Goal: Task Accomplishment & Management: Manage account settings

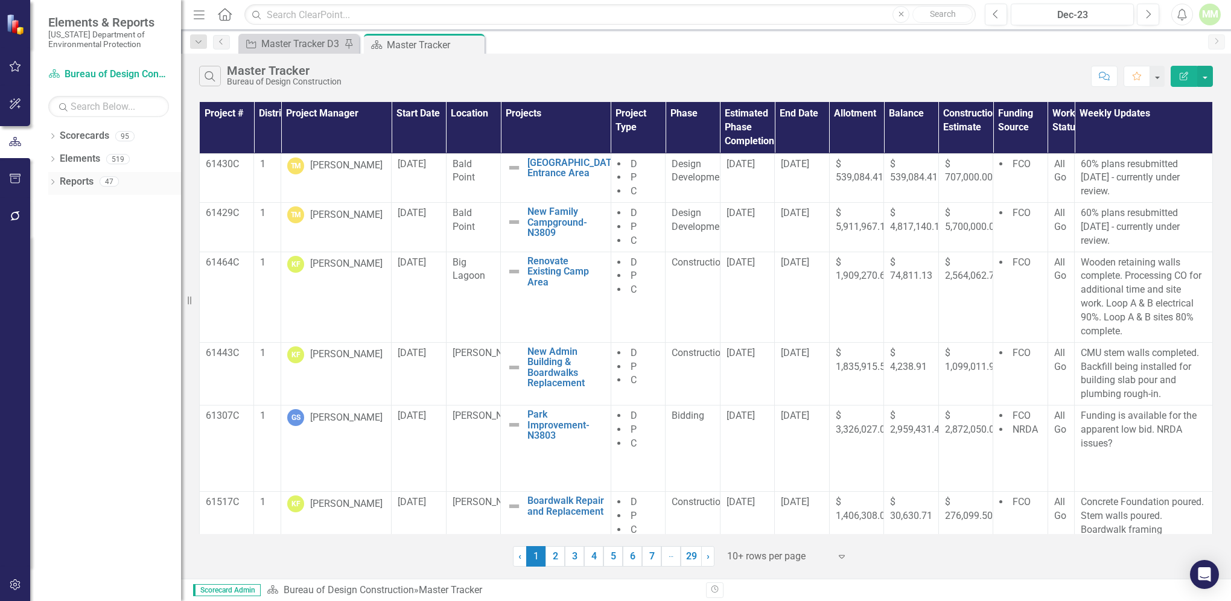
click at [91, 182] on link "Reports" at bounding box center [77, 182] width 34 height 14
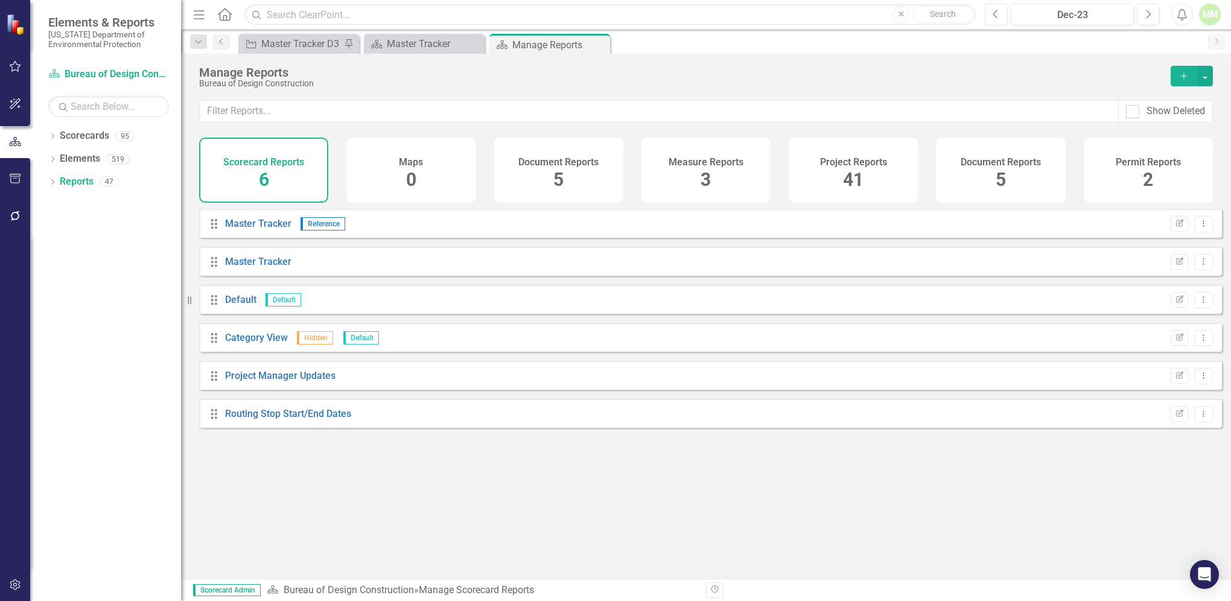
click at [862, 180] on span "41" at bounding box center [853, 179] width 21 height 21
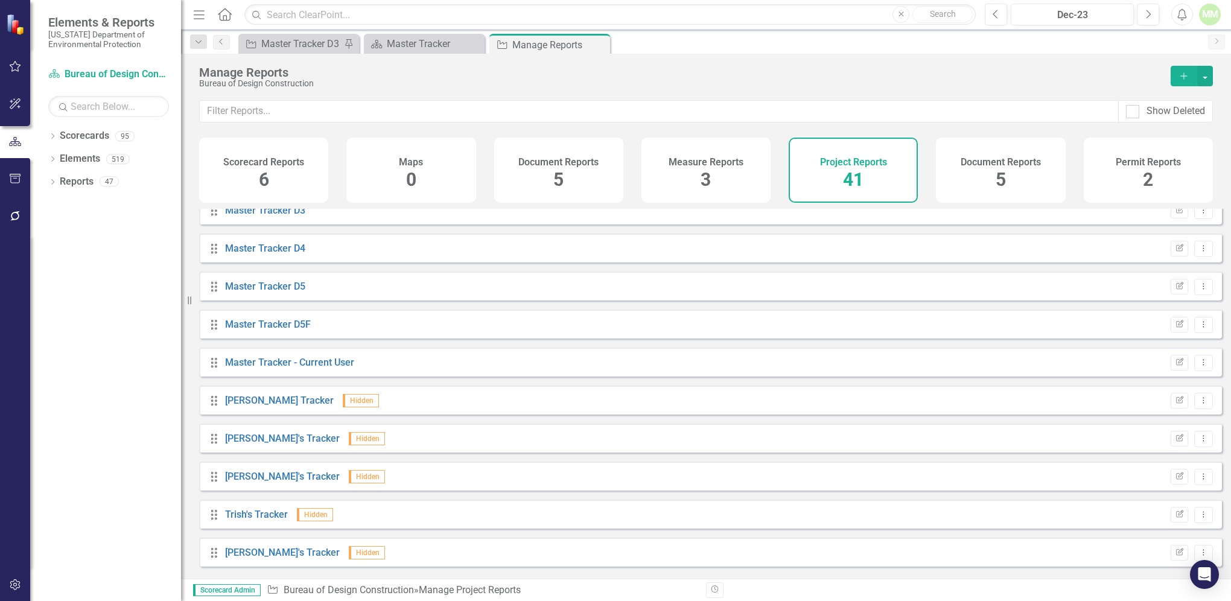
scroll to position [640, 0]
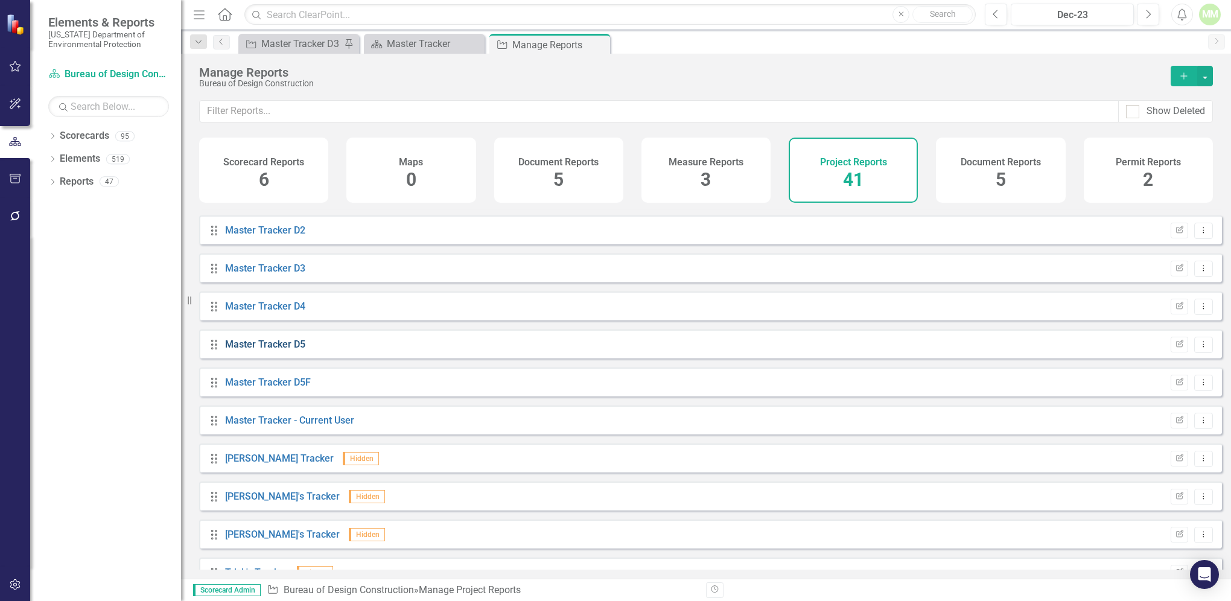
click at [259, 350] on link "Master Tracker D5" at bounding box center [265, 343] width 80 height 11
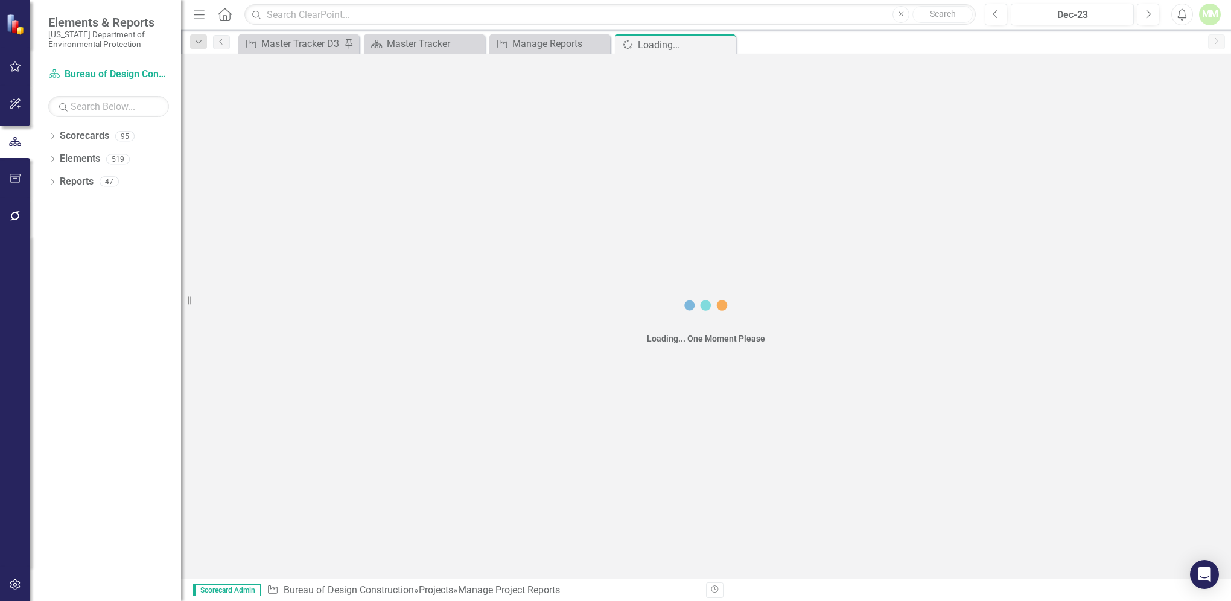
click at [259, 357] on div "Loading... One Moment Please" at bounding box center [706, 316] width 1050 height 525
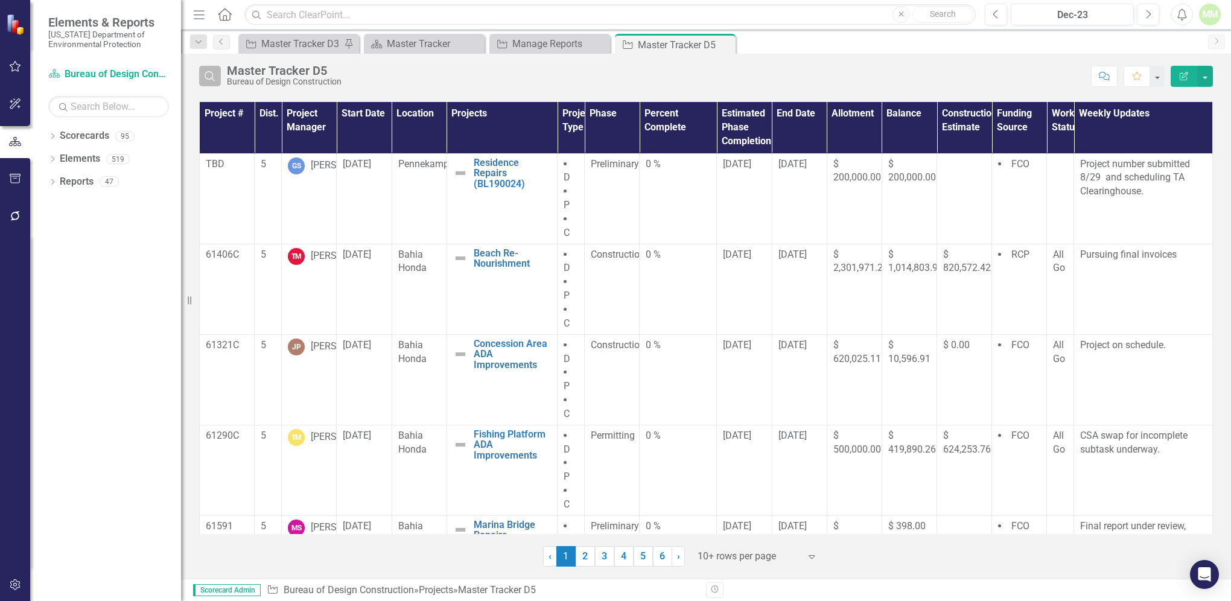
click at [215, 77] on icon "Search" at bounding box center [209, 76] width 13 height 11
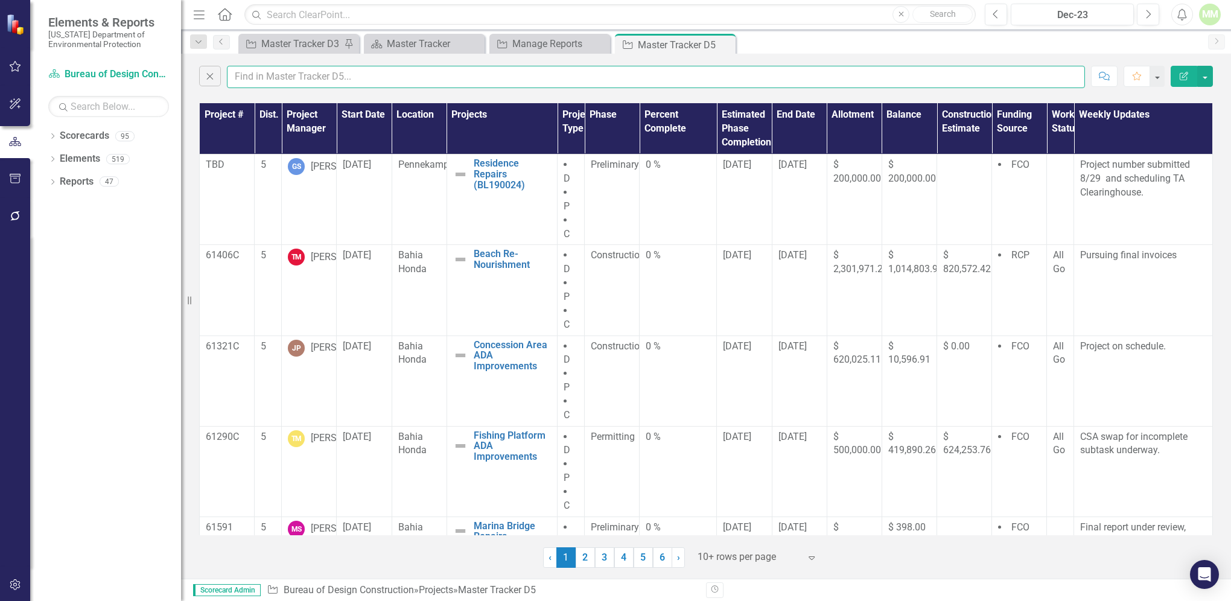
click at [297, 82] on input "text" at bounding box center [656, 77] width 858 height 22
type input "[PERSON_NAME]"
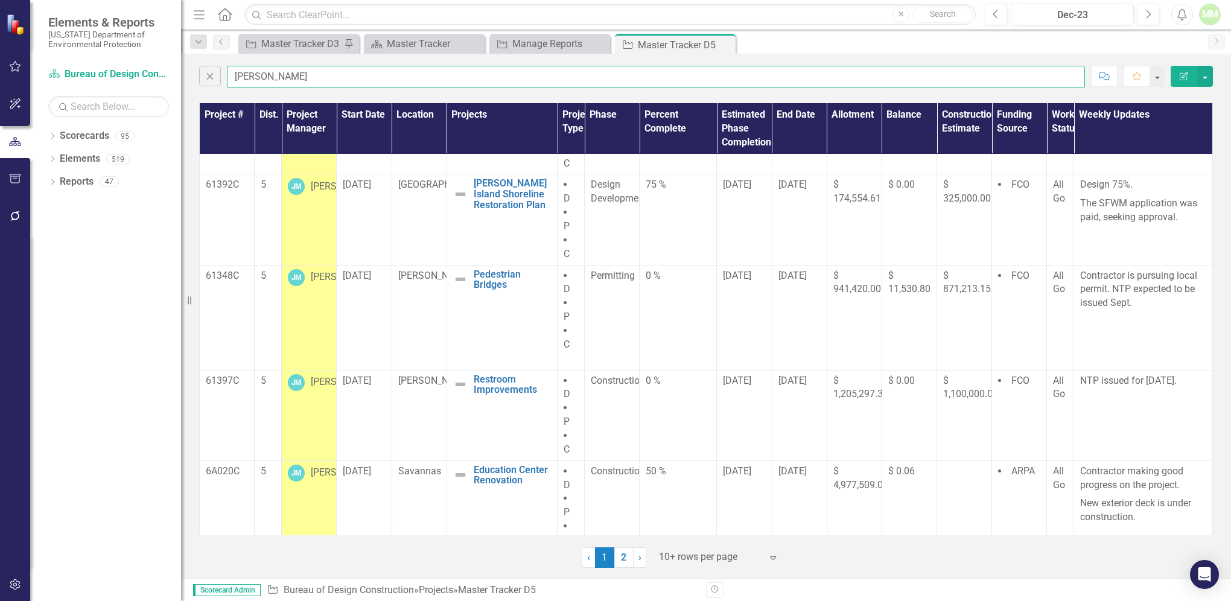
scroll to position [497, 0]
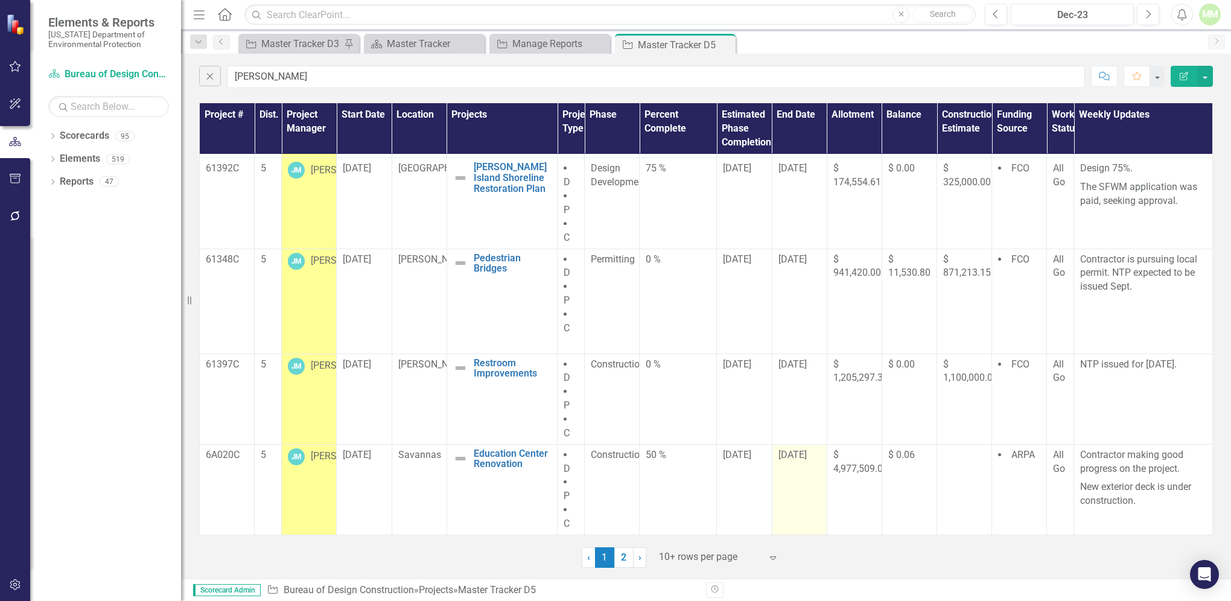
click at [782, 457] on span "[DATE]" at bounding box center [792, 454] width 28 height 11
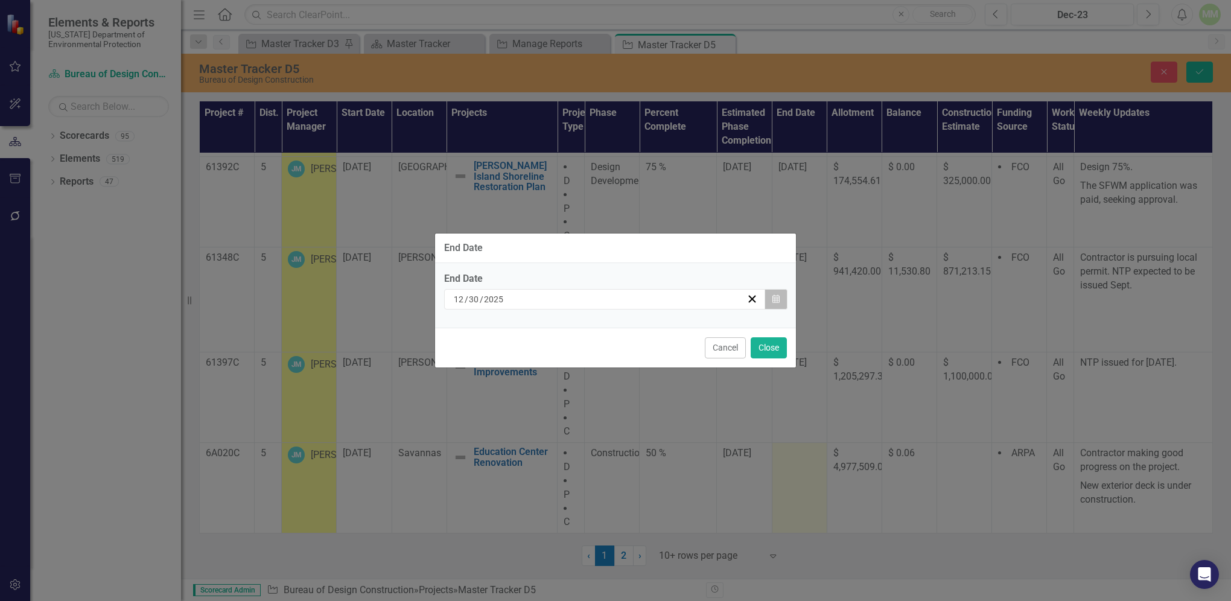
click at [777, 297] on icon "Calendar" at bounding box center [775, 299] width 7 height 8
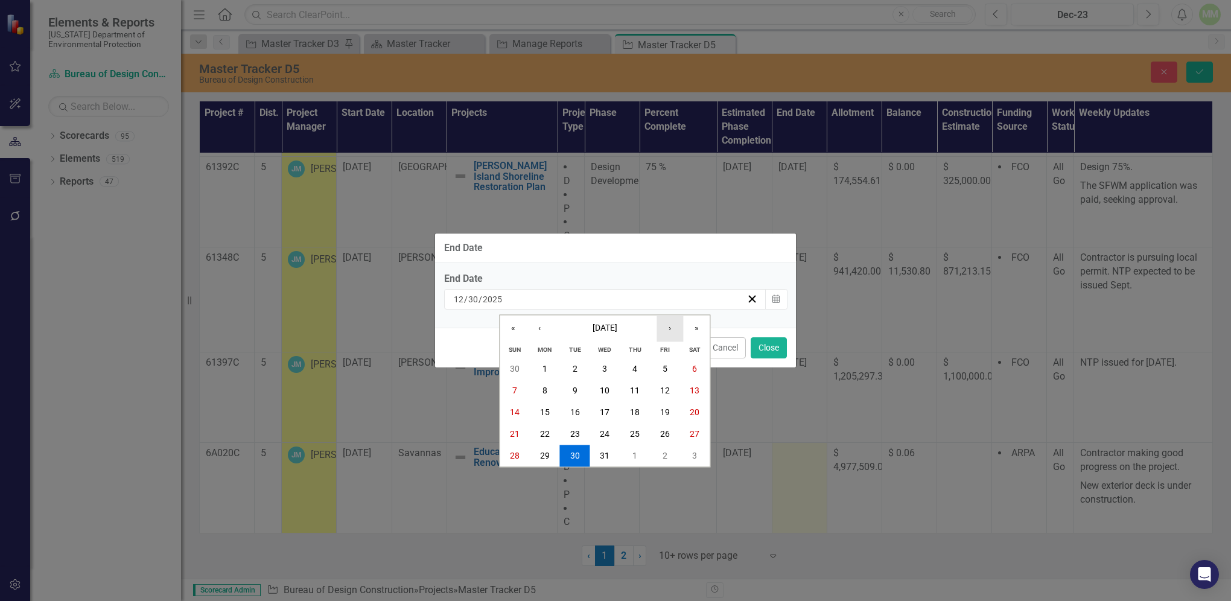
click at [669, 331] on button "›" at bounding box center [669, 329] width 27 height 27
click at [607, 369] on button "1" at bounding box center [605, 369] width 30 height 22
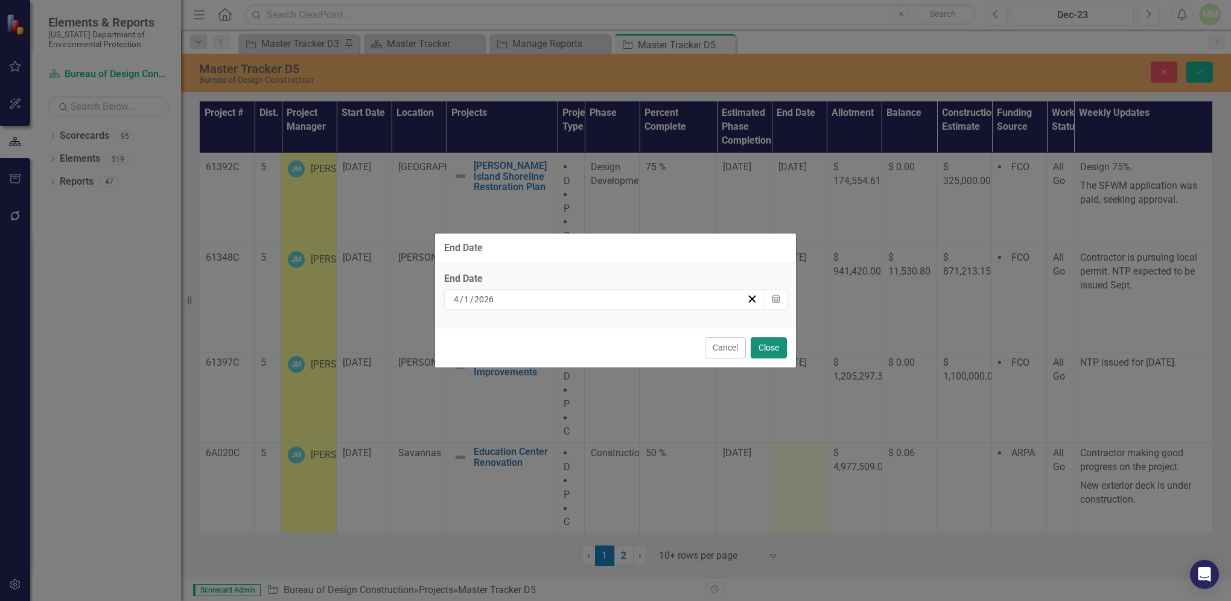
click at [763, 346] on button "Close" at bounding box center [769, 347] width 36 height 21
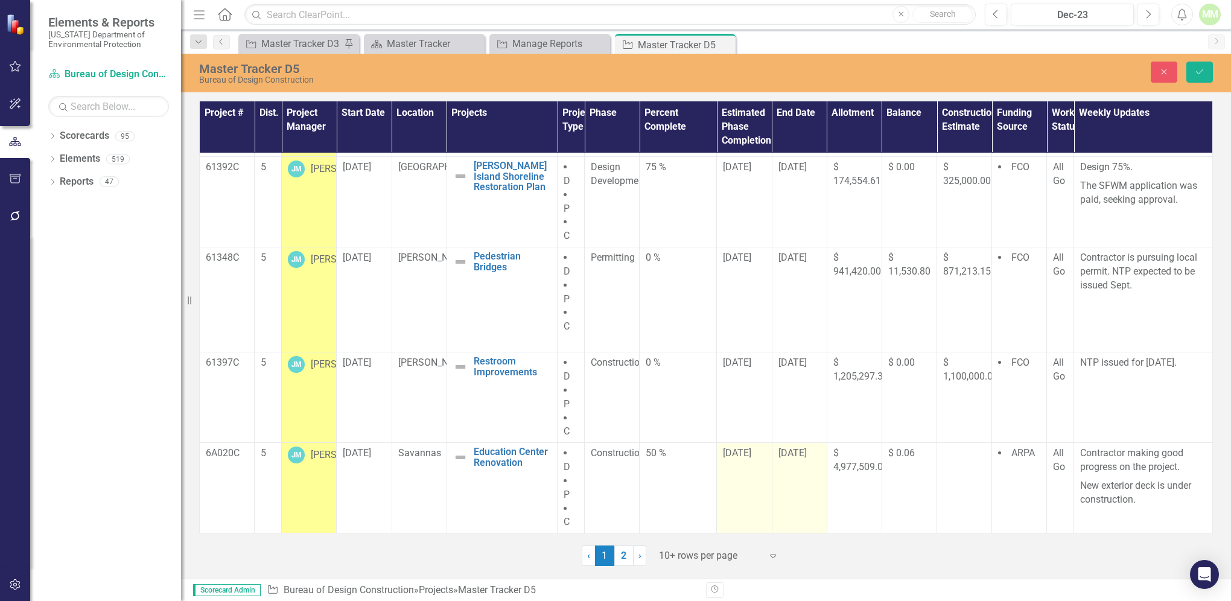
click at [731, 453] on span "[DATE]" at bounding box center [737, 452] width 28 height 11
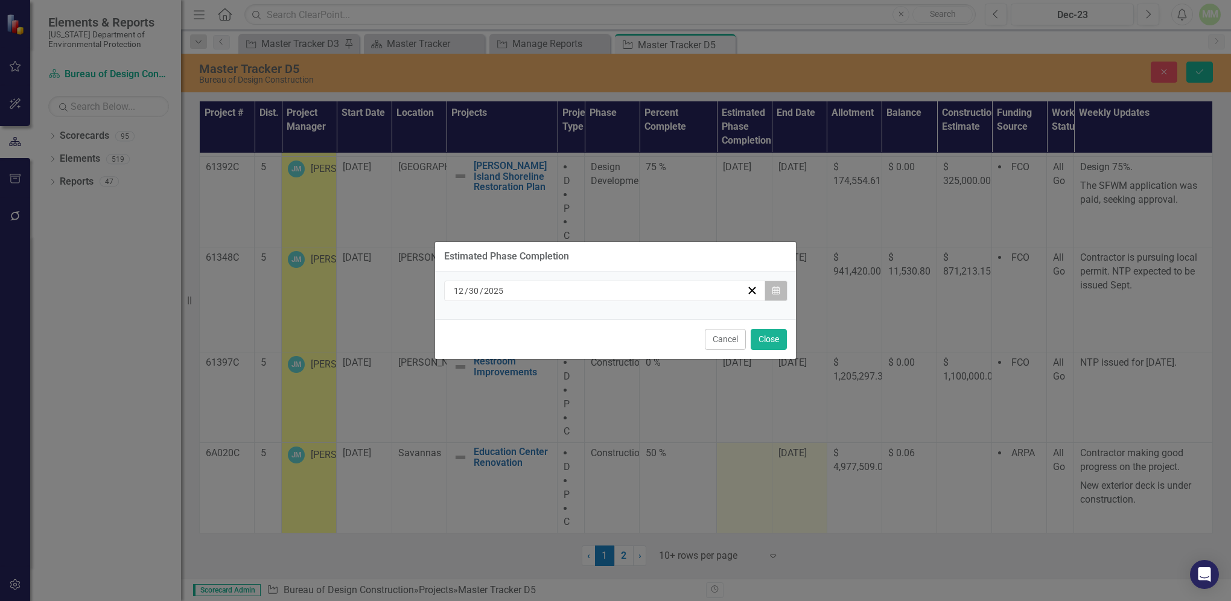
drag, startPoint x: 731, startPoint y: 453, endPoint x: 777, endPoint y: 287, distance: 171.4
click at [777, 287] on icon "Calendar" at bounding box center [775, 291] width 7 height 8
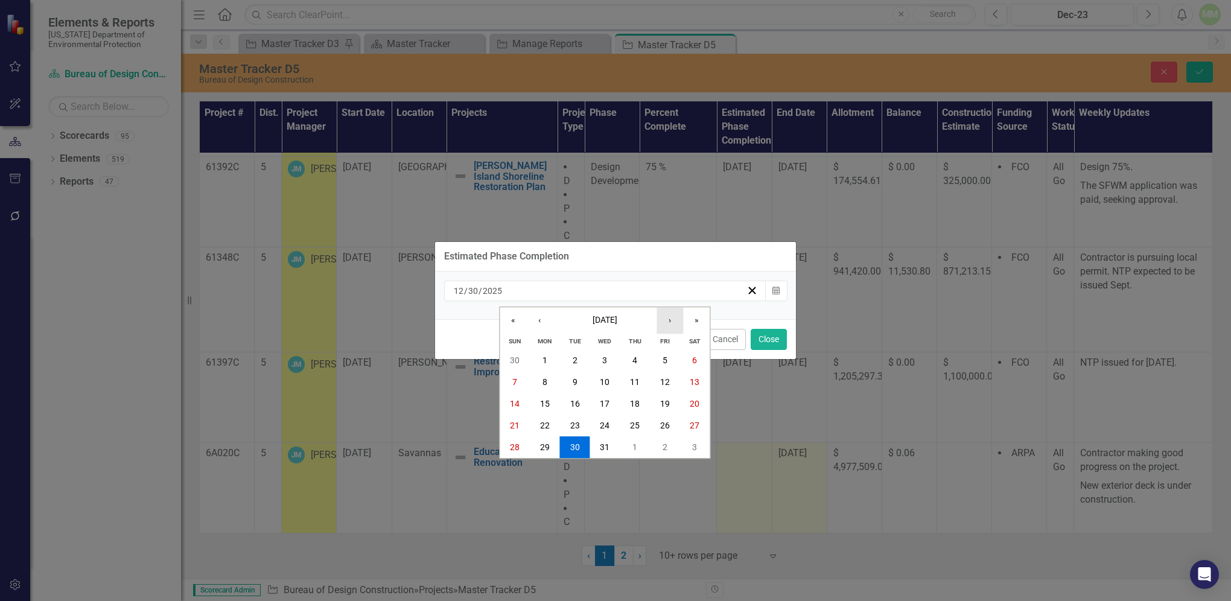
click at [669, 325] on button "›" at bounding box center [669, 320] width 27 height 27
click at [543, 361] on abbr "2" at bounding box center [544, 361] width 5 height 10
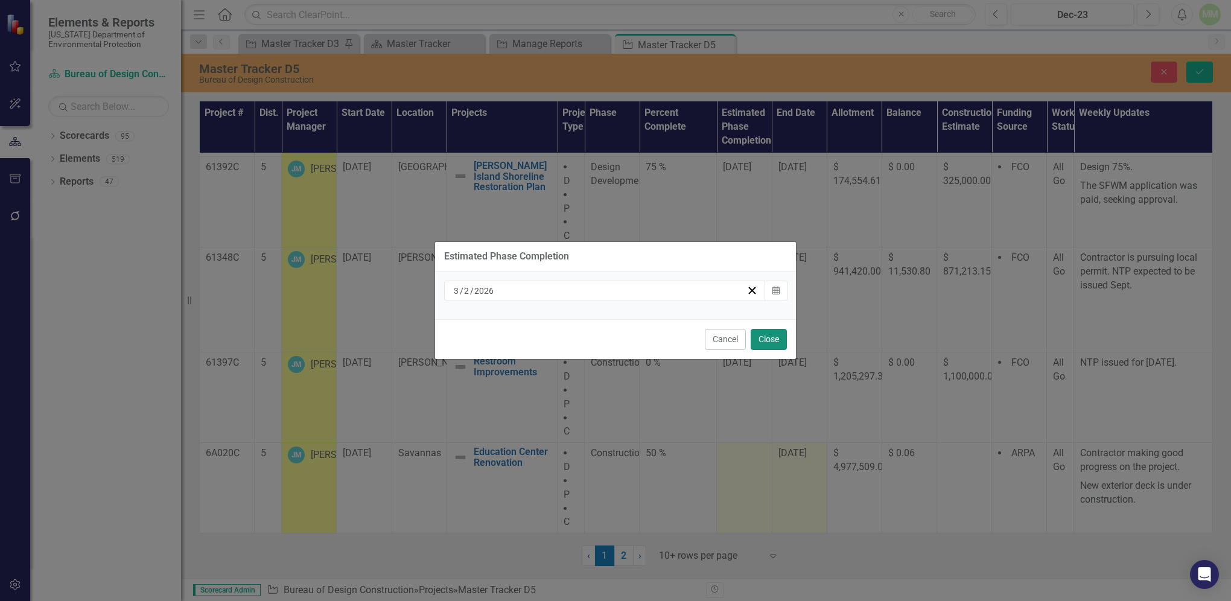
click at [762, 341] on button "Close" at bounding box center [769, 339] width 36 height 21
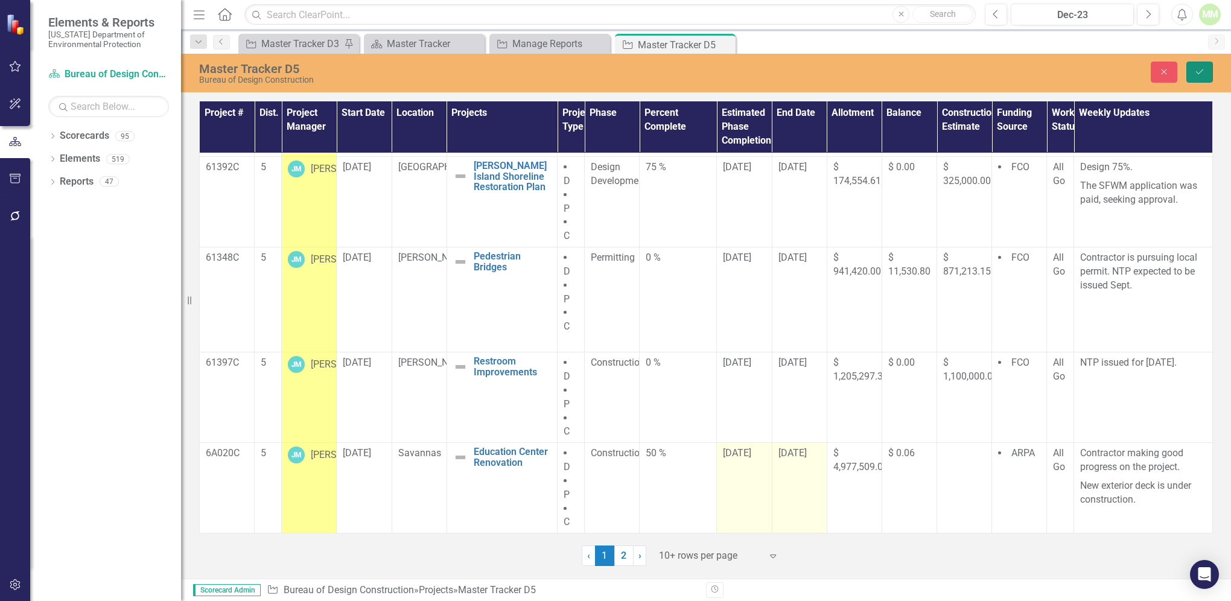
click at [1197, 70] on icon "Save" at bounding box center [1199, 72] width 11 height 8
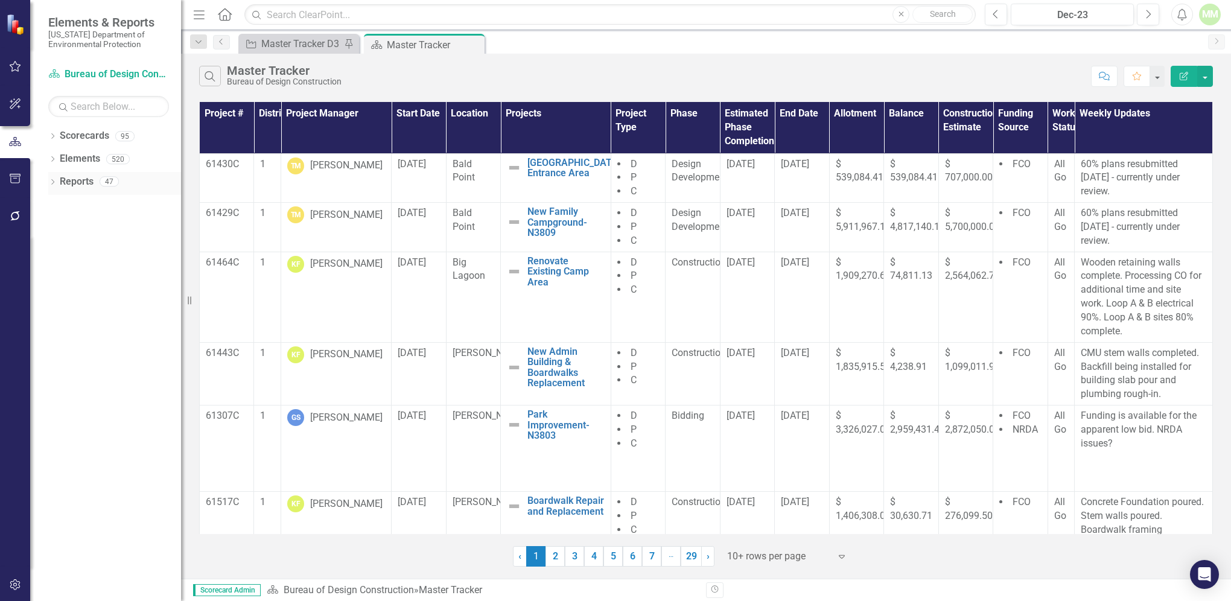
click at [87, 183] on link "Reports" at bounding box center [77, 182] width 34 height 14
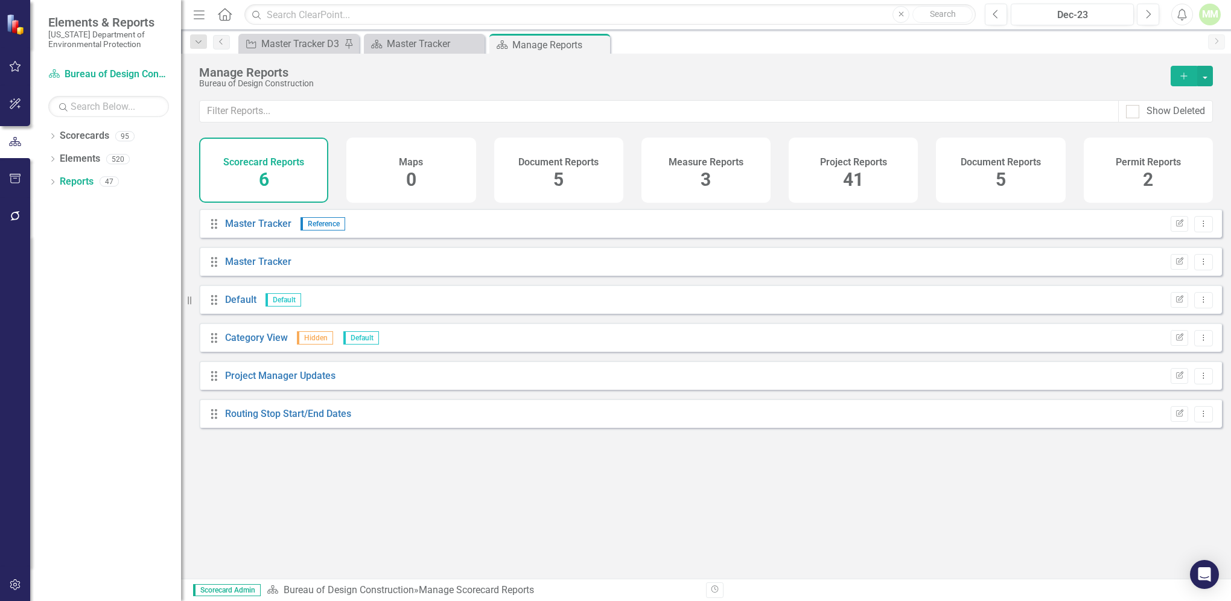
click at [850, 170] on span "41" at bounding box center [853, 179] width 21 height 21
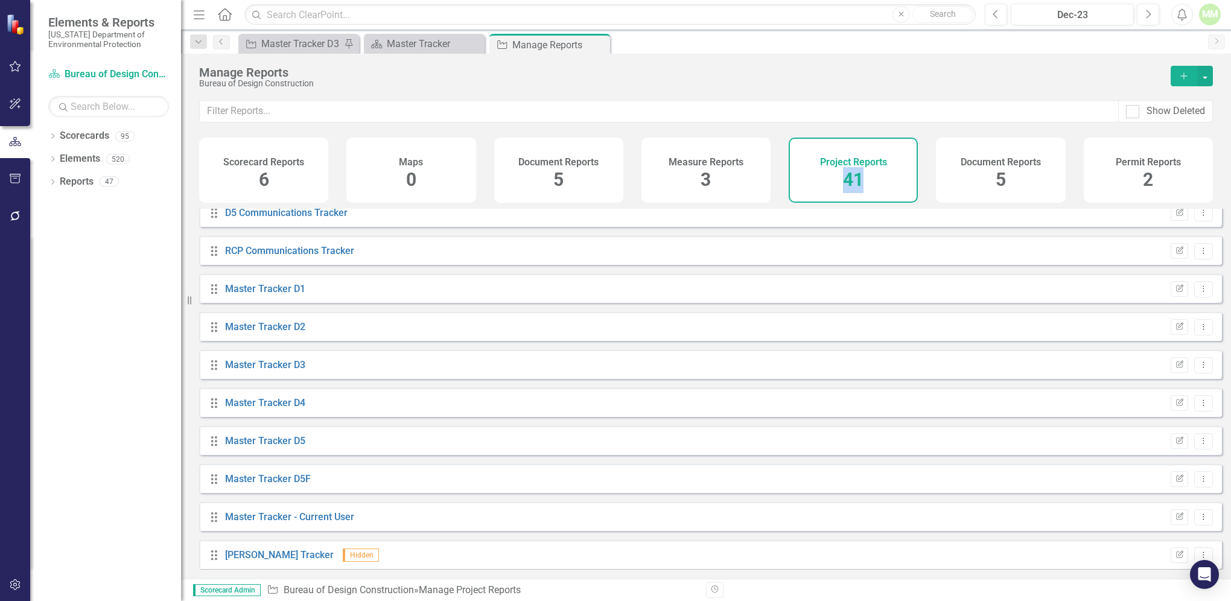
scroll to position [560, 0]
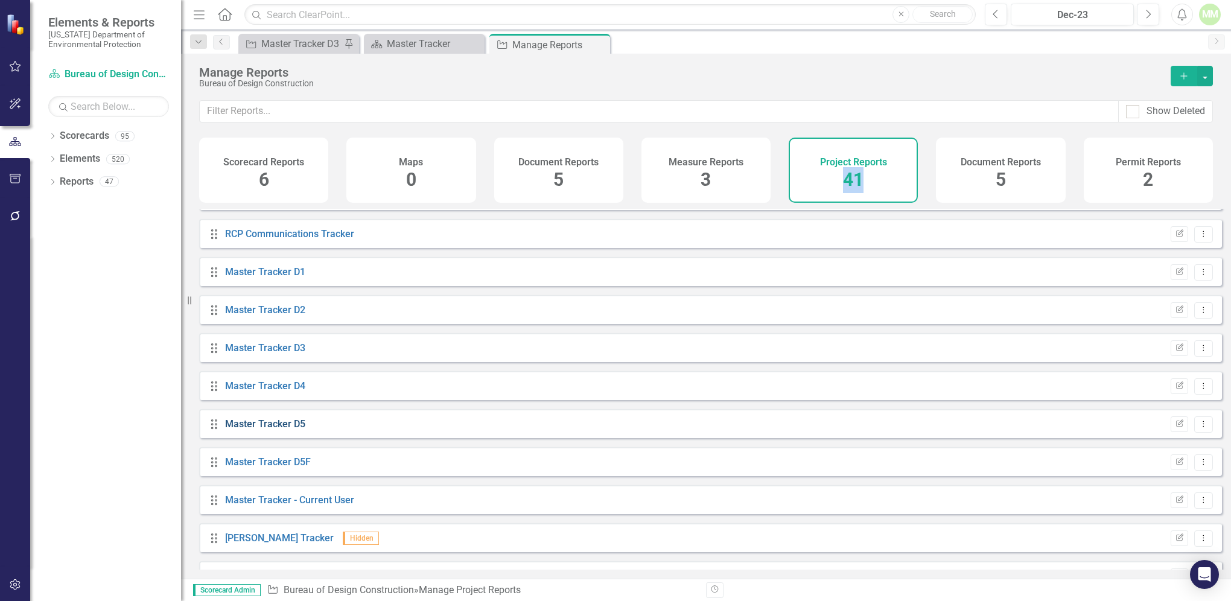
click at [247, 430] on link "Master Tracker D5" at bounding box center [265, 423] width 80 height 11
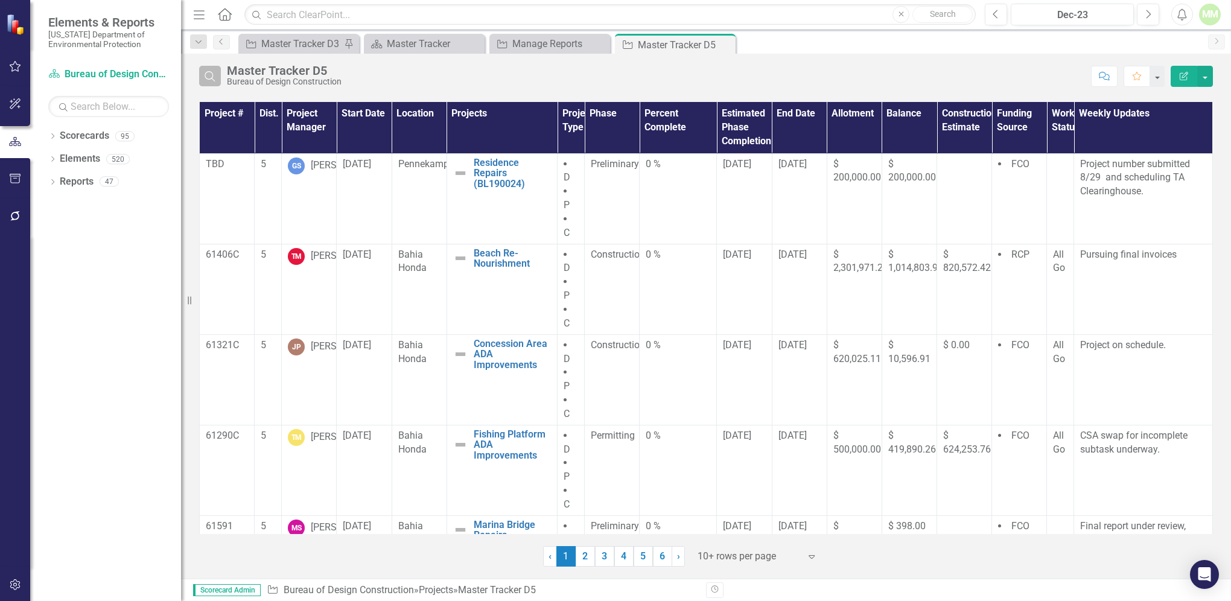
click at [219, 77] on button "Search" at bounding box center [210, 76] width 22 height 21
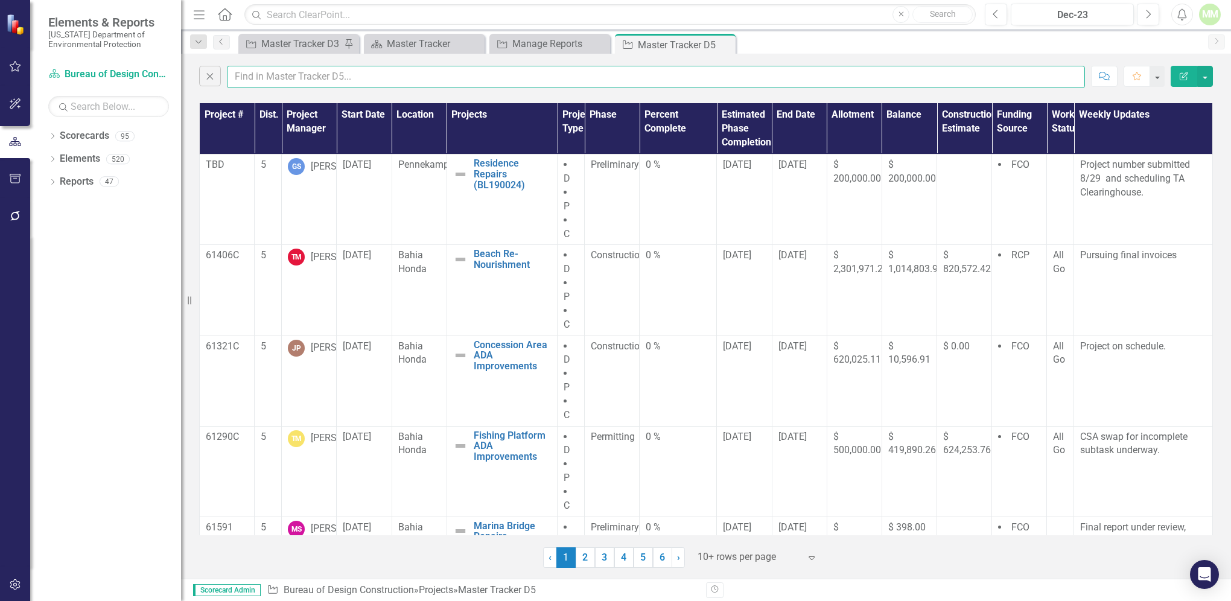
click at [279, 72] on input "text" at bounding box center [656, 77] width 858 height 22
type input "[PERSON_NAME]"
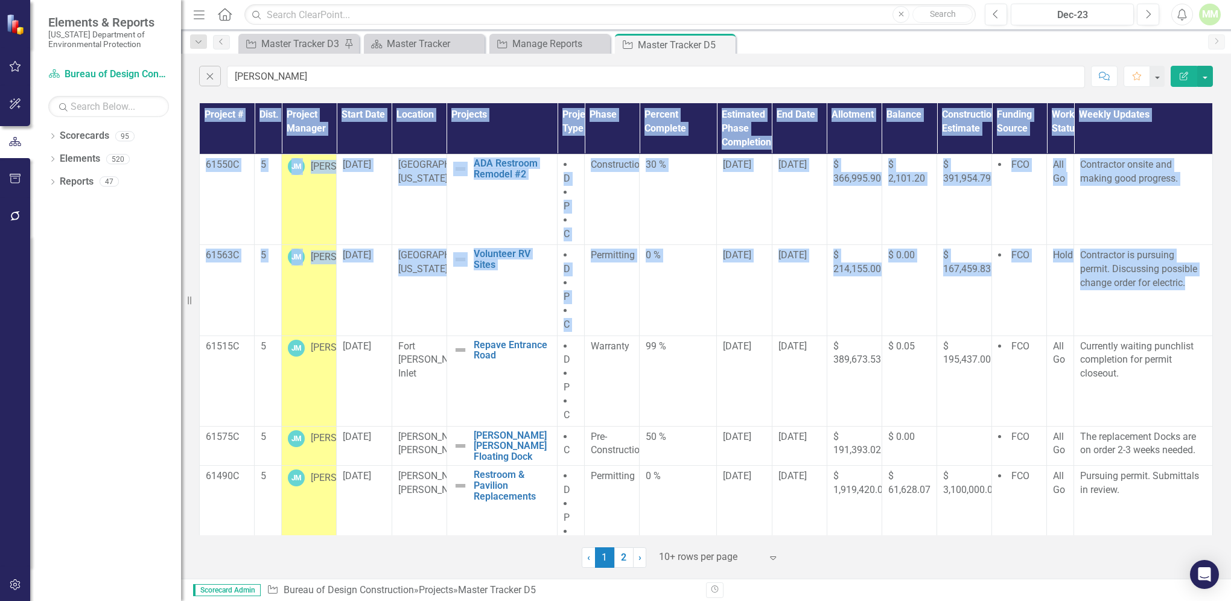
drag, startPoint x: 1208, startPoint y: 297, endPoint x: 1218, endPoint y: 391, distance: 94.6
click at [1218, 391] on div "Project # Dist. Project Manager Start Date Location Projects Project Type Phase…" at bounding box center [706, 334] width 1050 height 468
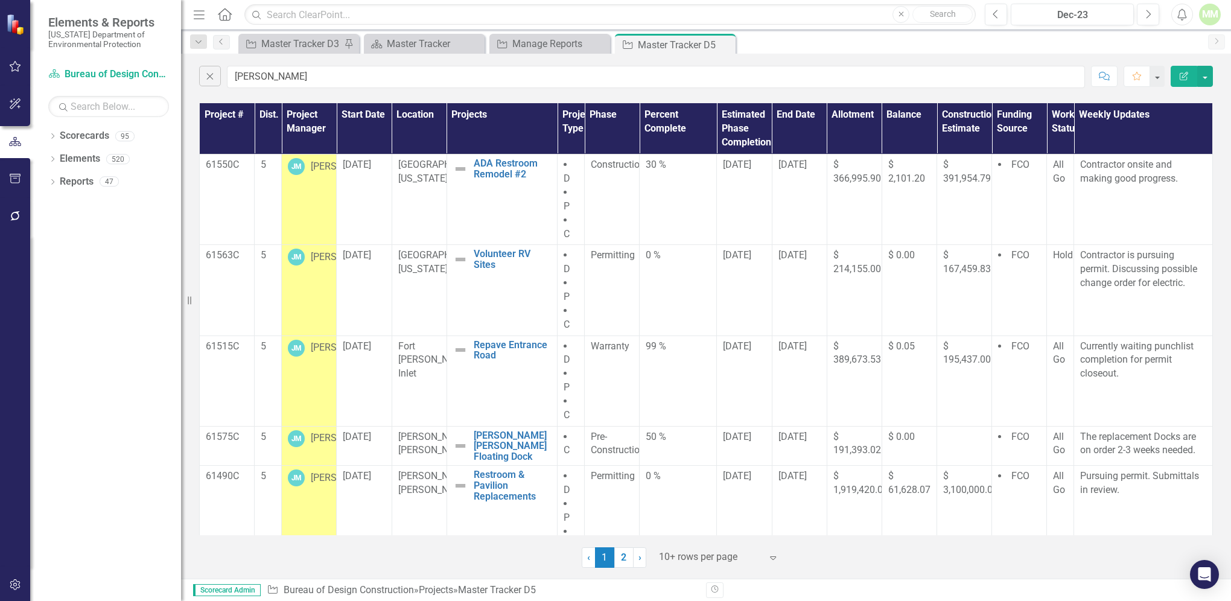
click at [29, 439] on div at bounding box center [15, 400] width 30 height 331
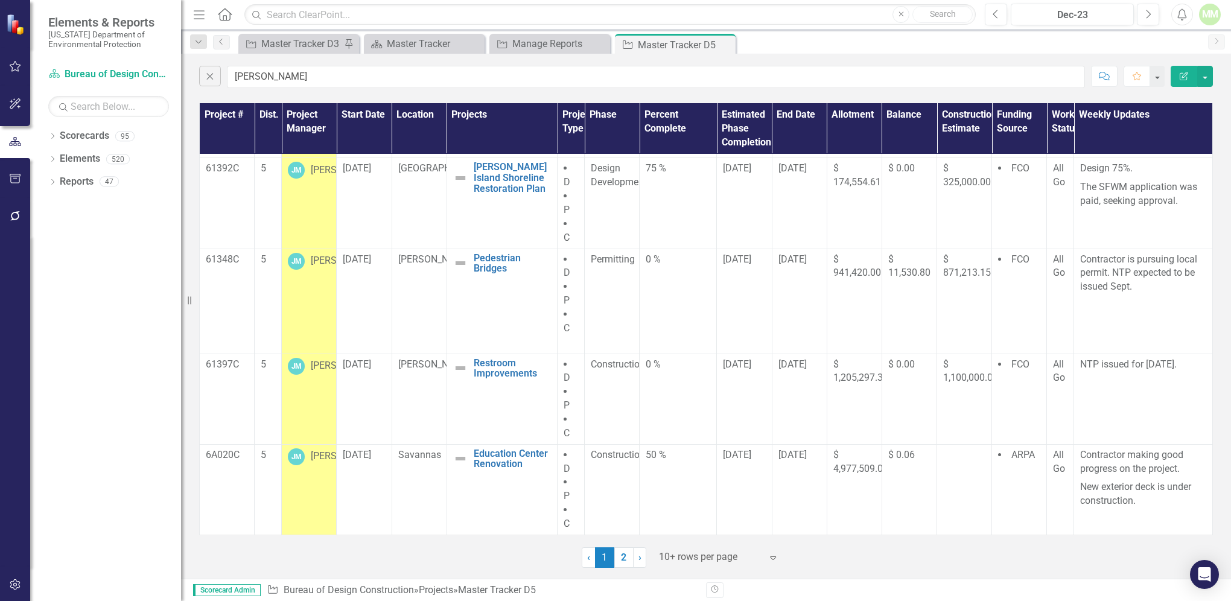
scroll to position [497, 0]
click at [726, 452] on span "[DATE]" at bounding box center [737, 454] width 28 height 11
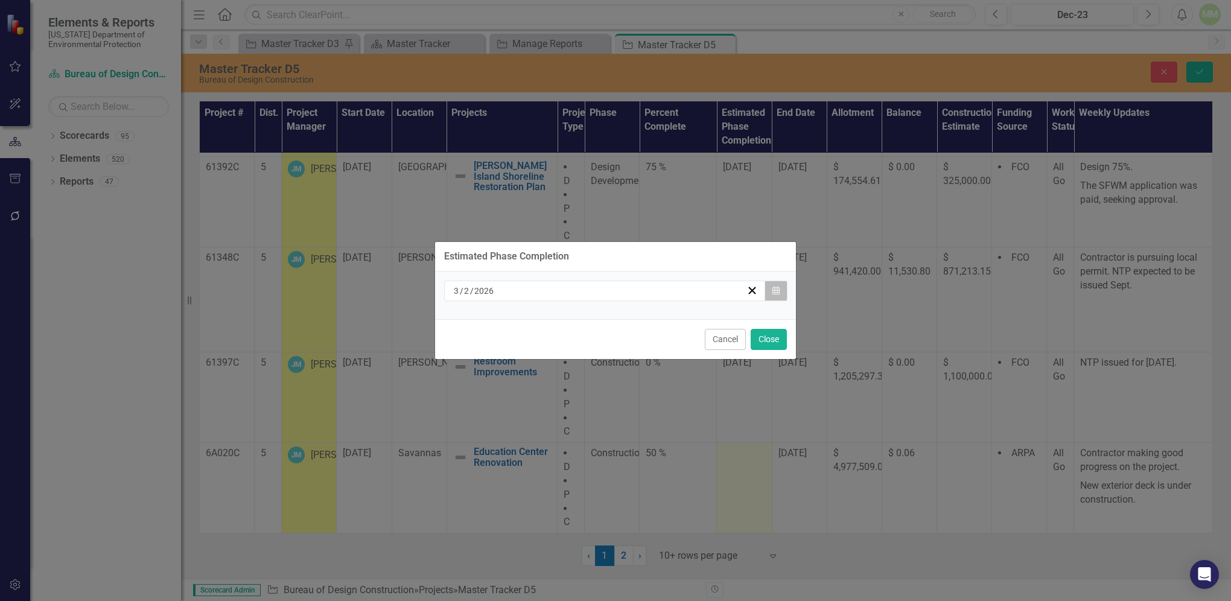
click at [773, 291] on icon "Calendar" at bounding box center [775, 291] width 7 height 8
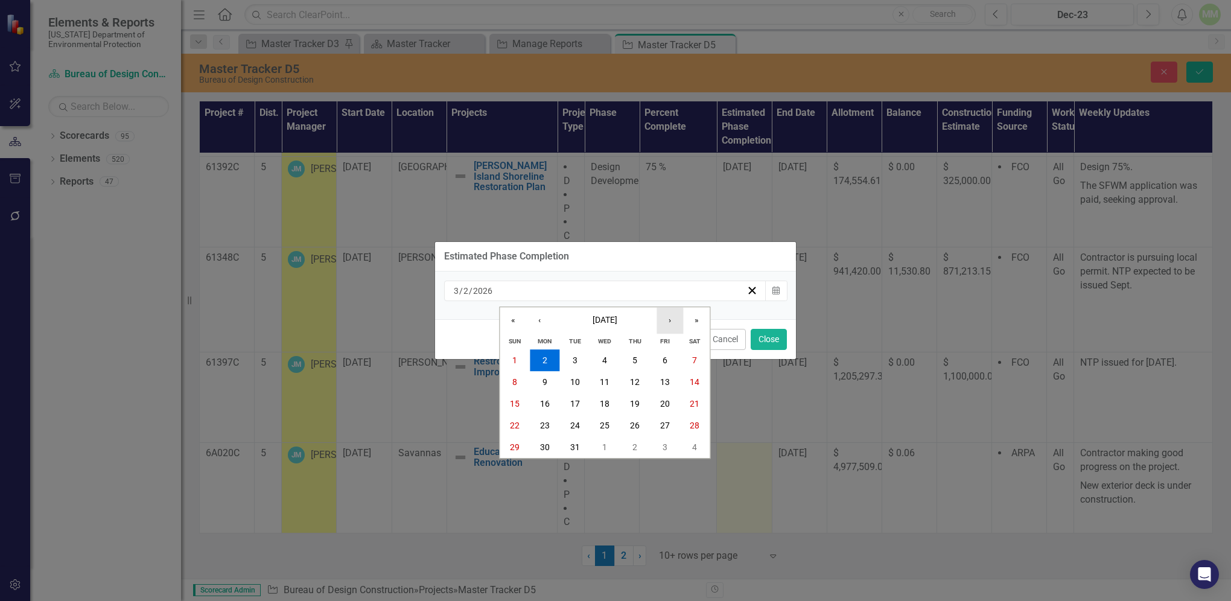
click at [669, 324] on button "›" at bounding box center [669, 320] width 27 height 27
click at [606, 364] on abbr "1" at bounding box center [604, 361] width 5 height 10
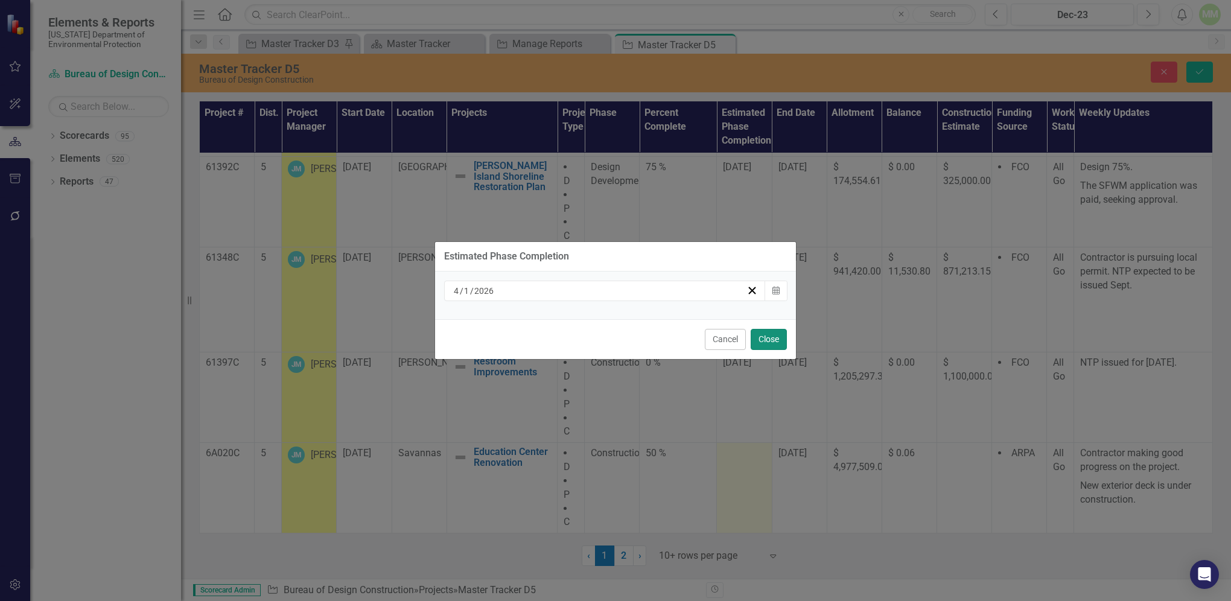
click at [767, 338] on button "Close" at bounding box center [769, 339] width 36 height 21
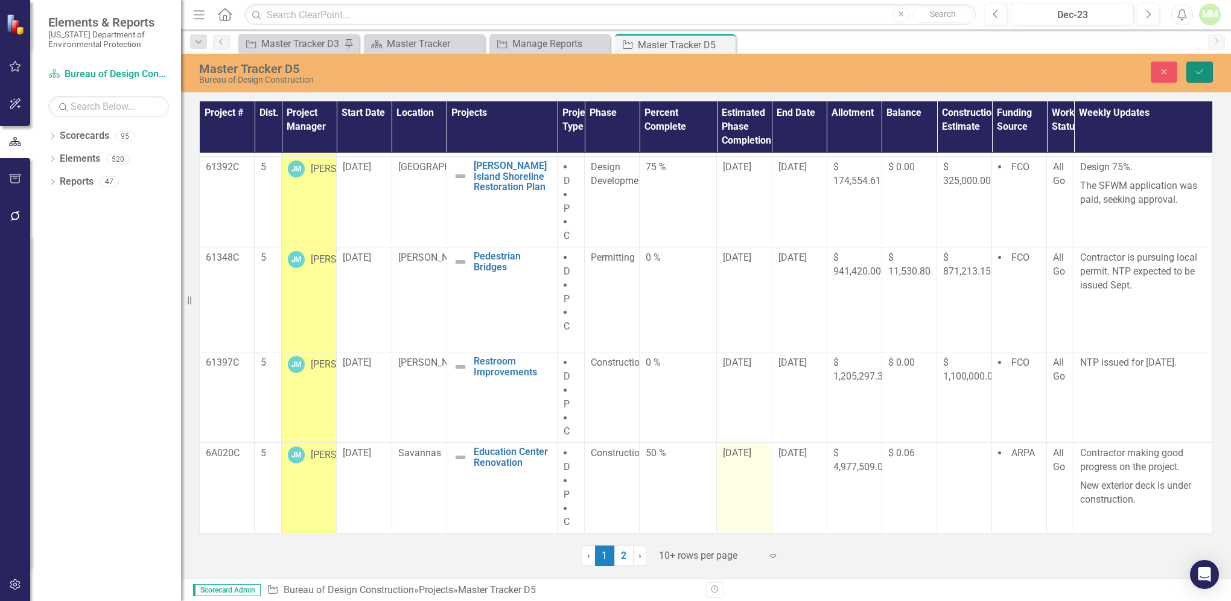
click at [1201, 72] on icon "Save" at bounding box center [1199, 72] width 11 height 8
